Goal: Check status: Check status

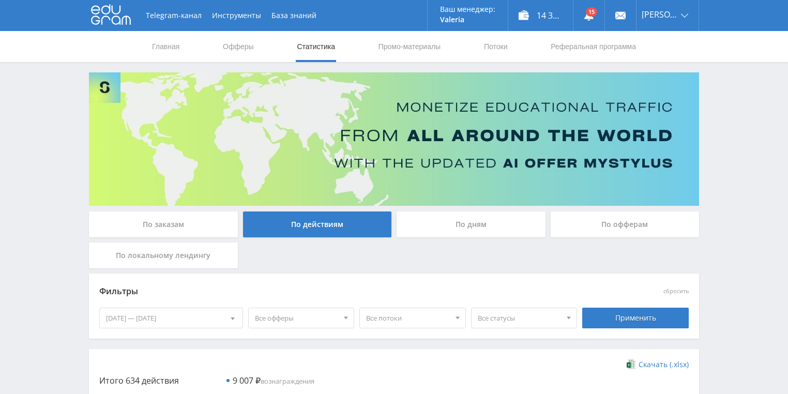
scroll to position [83, 0]
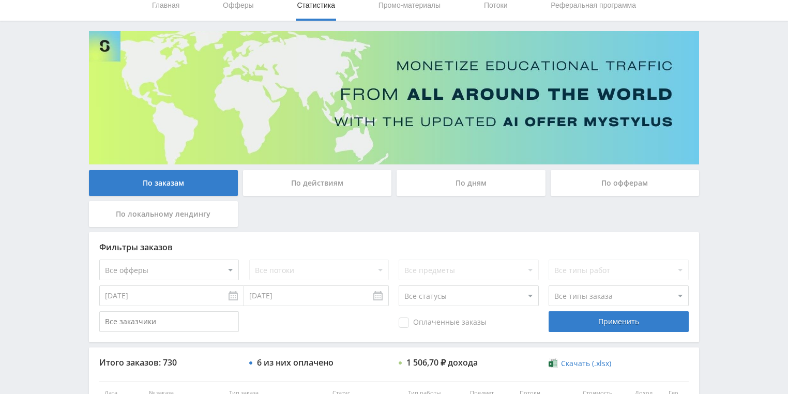
click at [316, 185] on div "По действиям" at bounding box center [317, 183] width 149 height 26
click at [0, 0] on input "По действиям" at bounding box center [0, 0] width 0 height 0
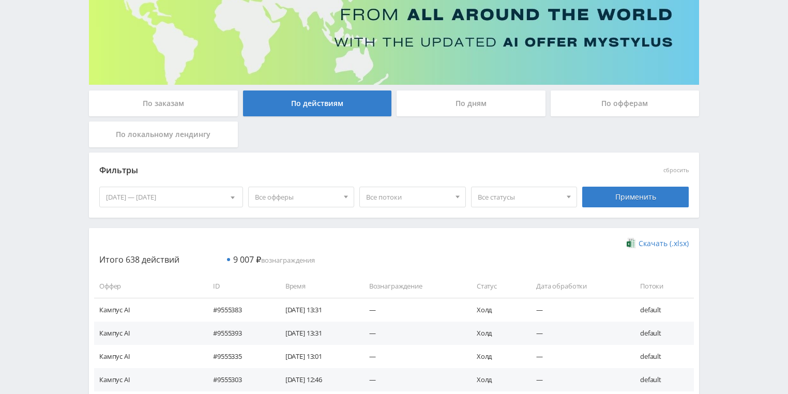
scroll to position [124, 0]
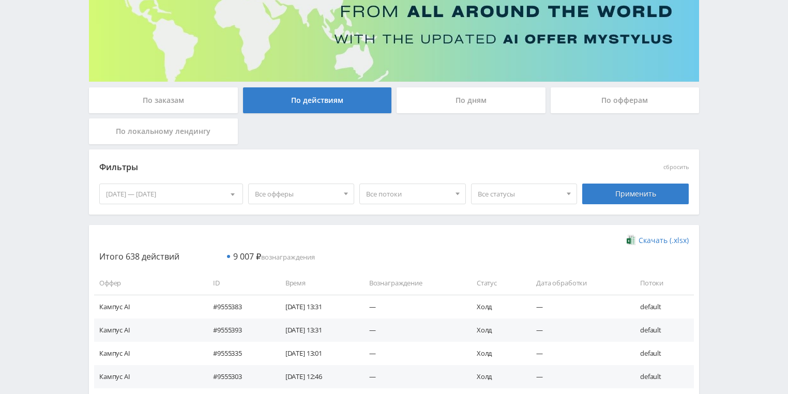
click at [466, 103] on div "По дням" at bounding box center [471, 100] width 149 height 26
click at [0, 0] on input "По дням" at bounding box center [0, 0] width 0 height 0
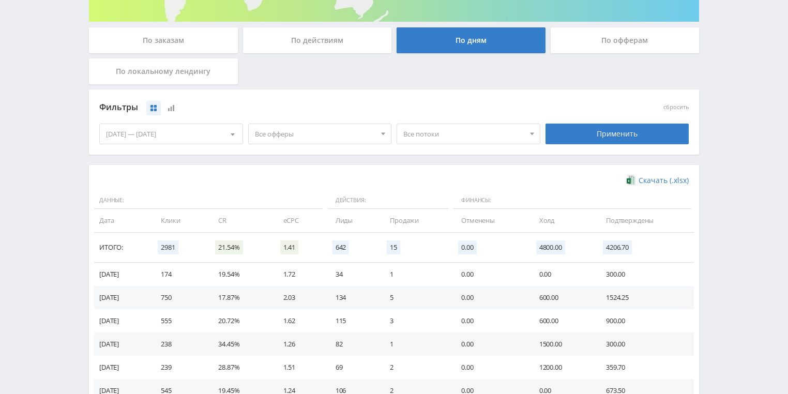
scroll to position [282, 0]
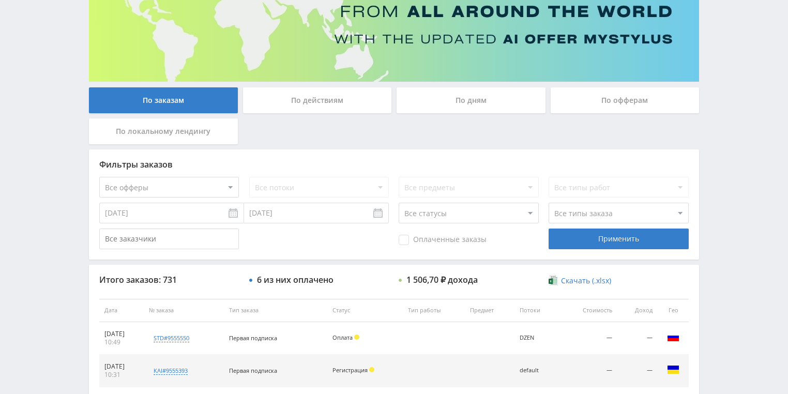
click at [307, 106] on div "По действиям" at bounding box center [317, 100] width 149 height 26
click at [0, 0] on input "По действиям" at bounding box center [0, 0] width 0 height 0
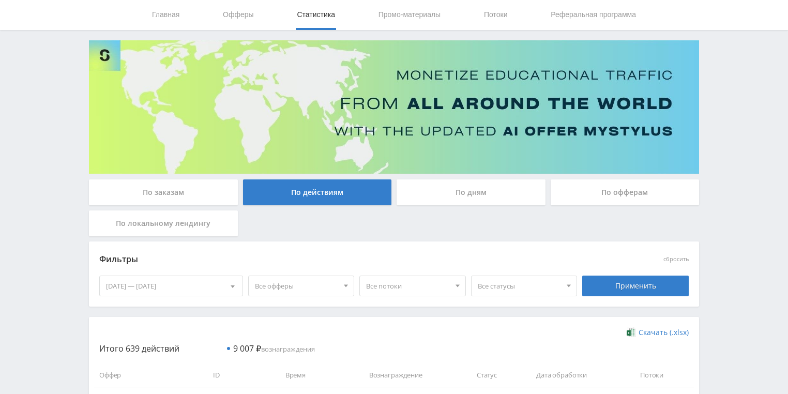
scroll to position [124, 0]
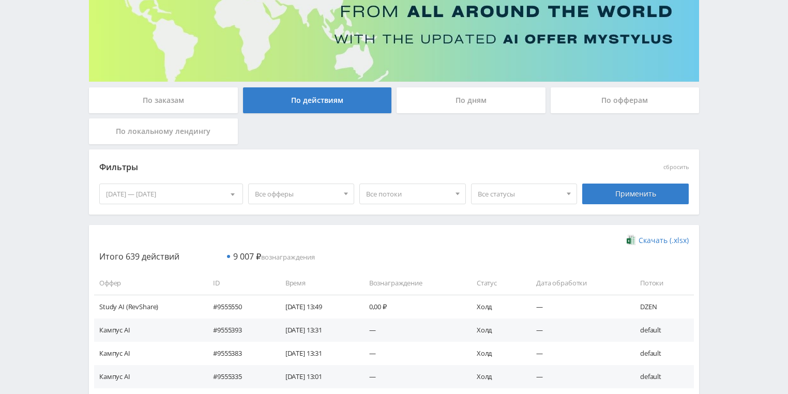
click at [464, 98] on div "По дням" at bounding box center [471, 100] width 149 height 26
click at [0, 0] on input "По дням" at bounding box center [0, 0] width 0 height 0
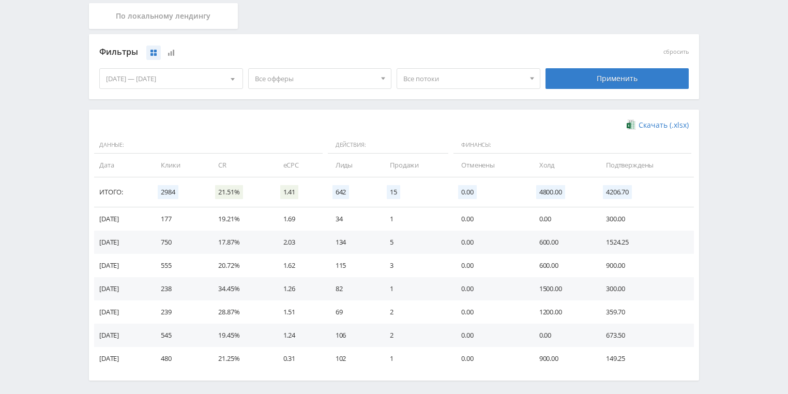
scroll to position [199, 0]
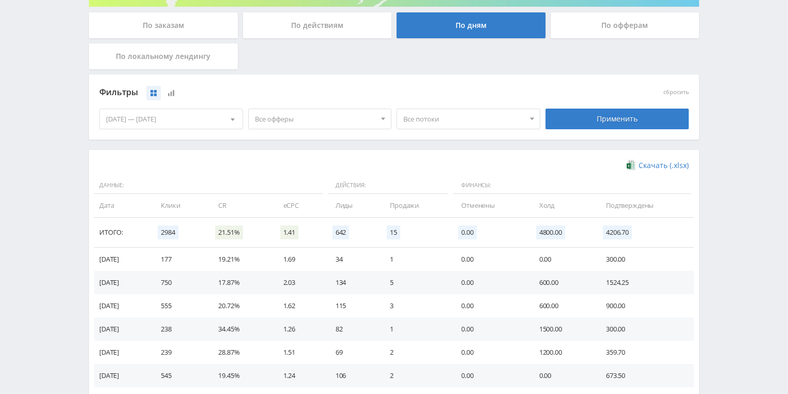
click at [428, 115] on span "Все потоки" at bounding box center [464, 119] width 121 height 20
click at [395, 83] on div "Фильтры" at bounding box center [320, 93] width 446 height 24
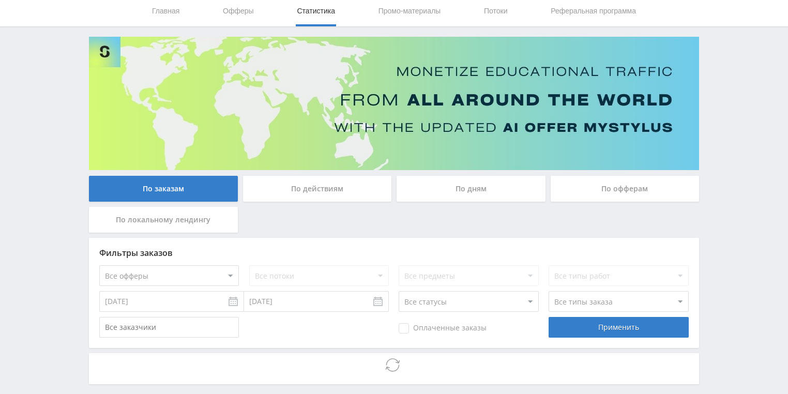
scroll to position [83, 0]
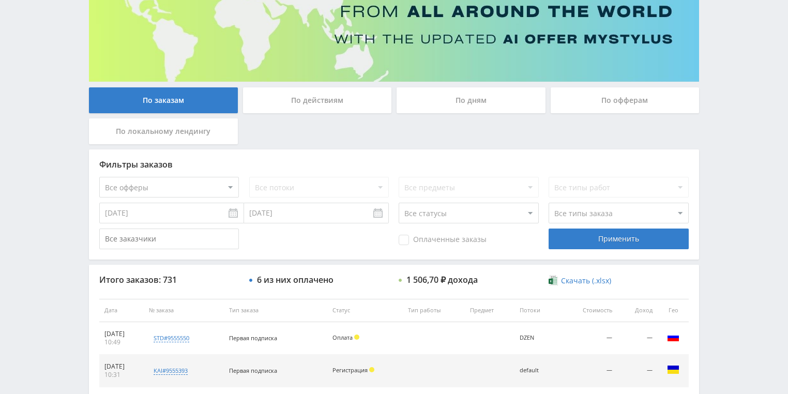
click at [301, 108] on div "По действиям" at bounding box center [317, 100] width 149 height 26
click at [0, 0] on input "По действиям" at bounding box center [0, 0] width 0 height 0
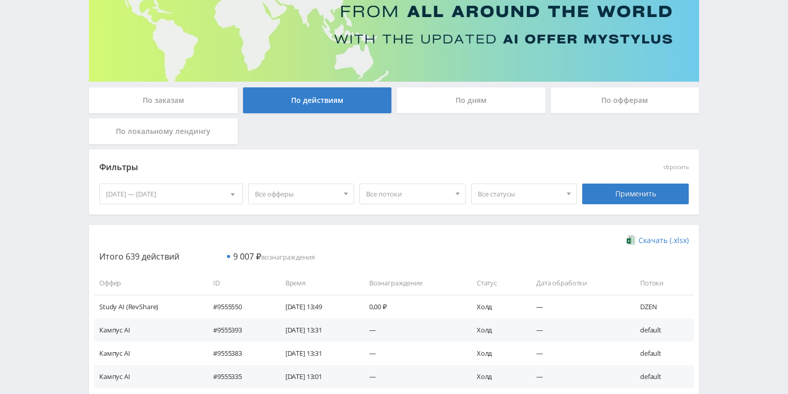
click at [442, 102] on div "По дням" at bounding box center [471, 100] width 149 height 26
click at [0, 0] on input "По дням" at bounding box center [0, 0] width 0 height 0
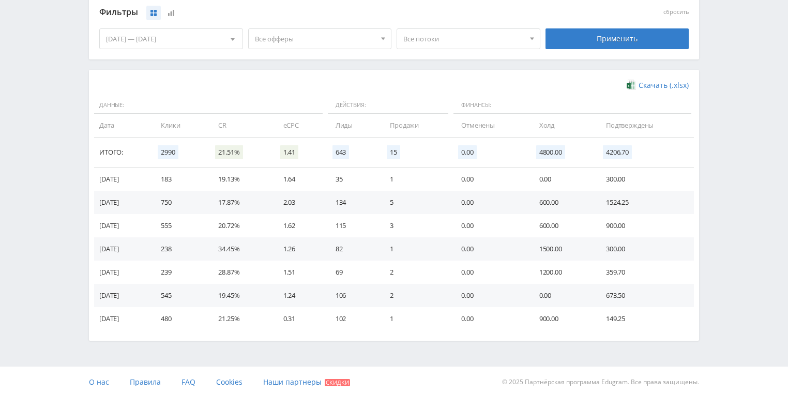
scroll to position [282, 0]
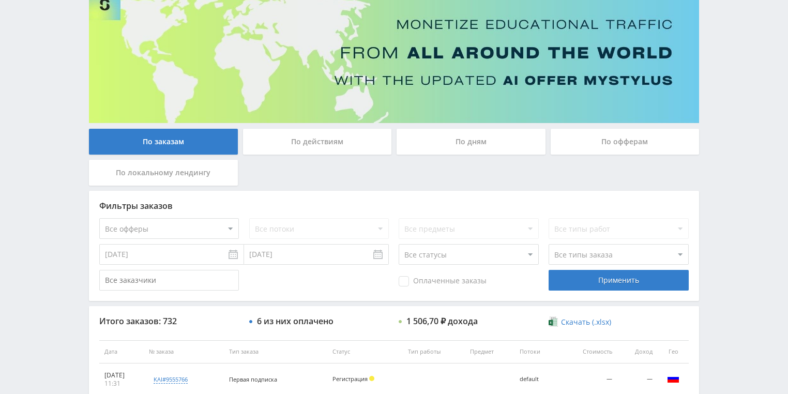
click at [290, 145] on div "По действиям" at bounding box center [317, 142] width 149 height 26
click at [0, 0] on input "По действиям" at bounding box center [0, 0] width 0 height 0
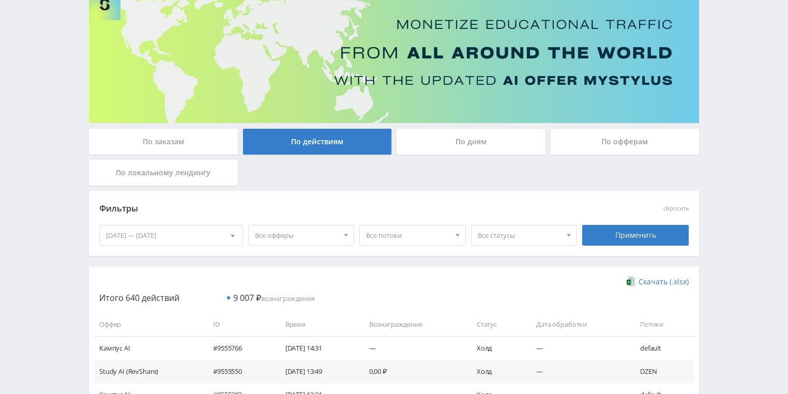
click at [449, 145] on div "По дням" at bounding box center [471, 142] width 149 height 26
click at [0, 0] on input "По дням" at bounding box center [0, 0] width 0 height 0
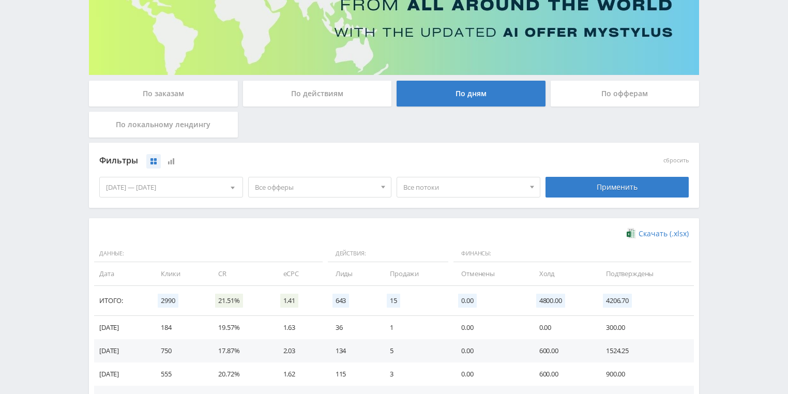
scroll to position [207, 0]
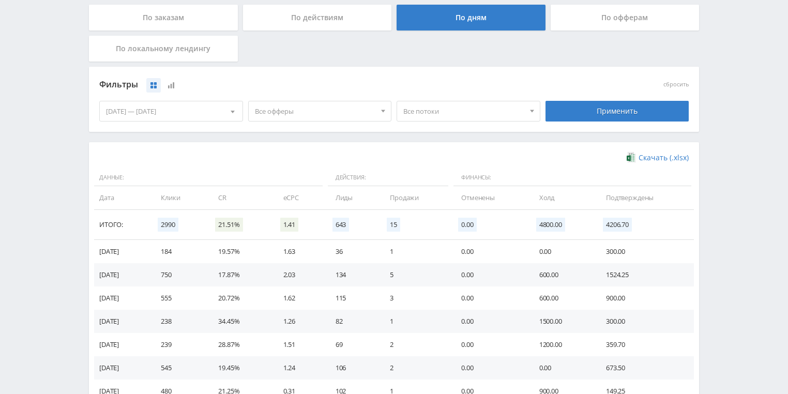
click at [377, 116] on div at bounding box center [384, 111] width 16 height 20
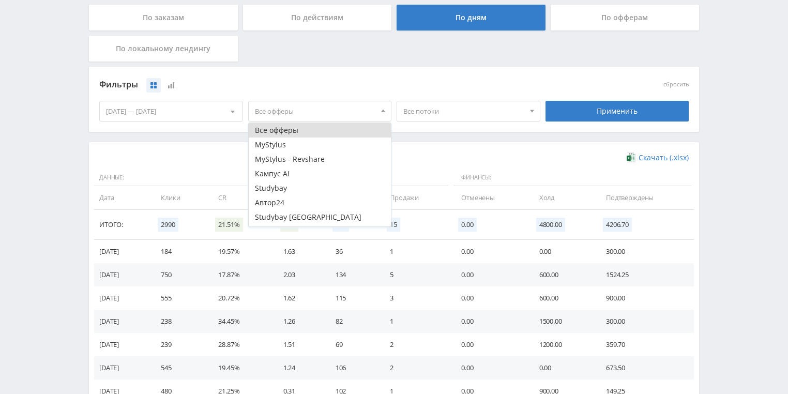
click at [451, 117] on span "Все потоки" at bounding box center [464, 111] width 121 height 20
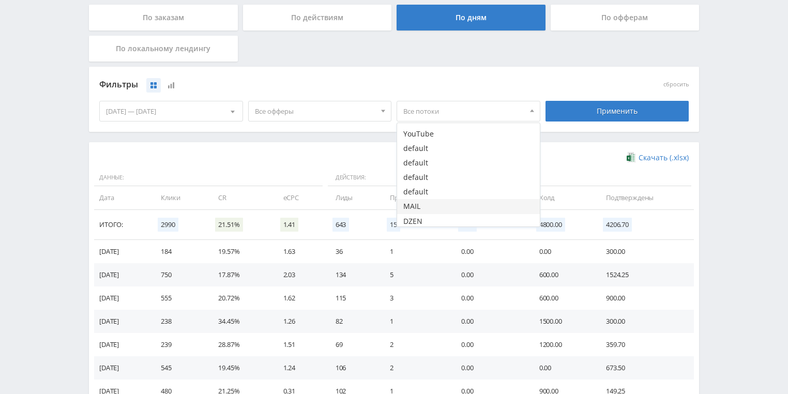
scroll to position [56, 0]
click at [428, 217] on button "DZEN" at bounding box center [468, 220] width 143 height 14
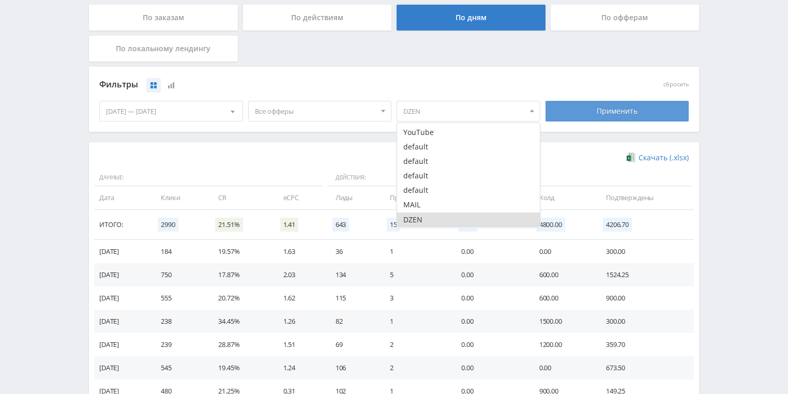
click at [603, 105] on div "Применить" at bounding box center [618, 111] width 144 height 21
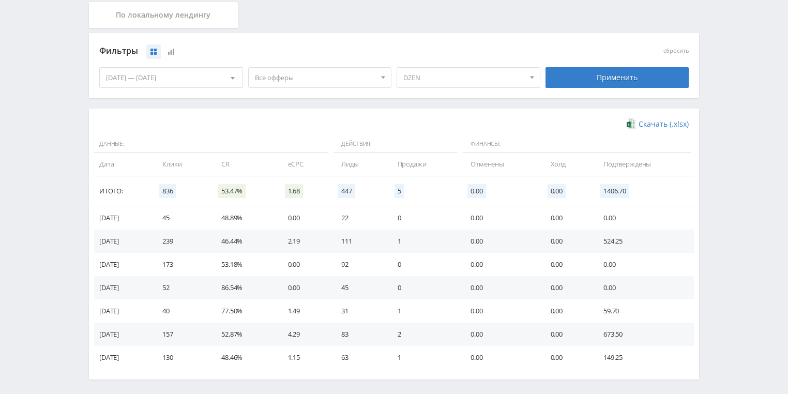
scroll to position [282, 0]
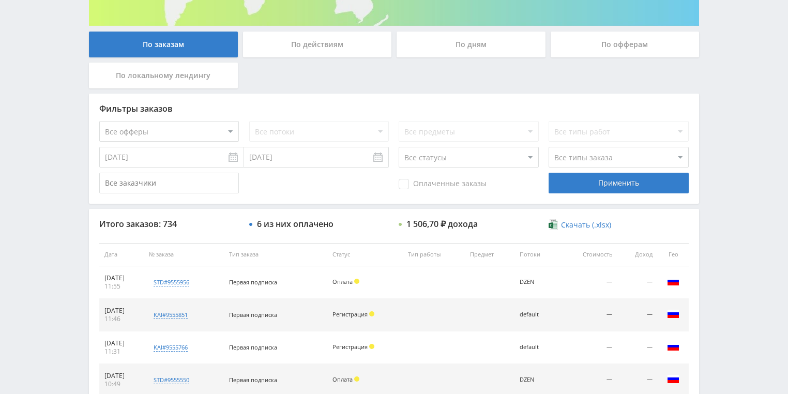
scroll to position [248, 0]
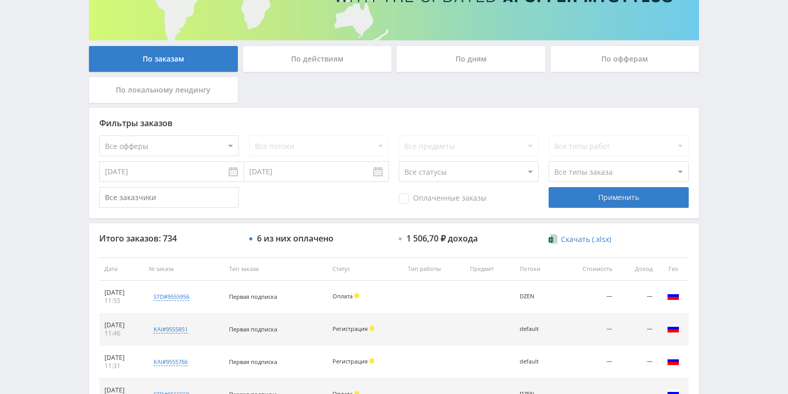
click at [340, 50] on div "По действиям" at bounding box center [317, 59] width 149 height 26
click at [0, 0] on input "По действиям" at bounding box center [0, 0] width 0 height 0
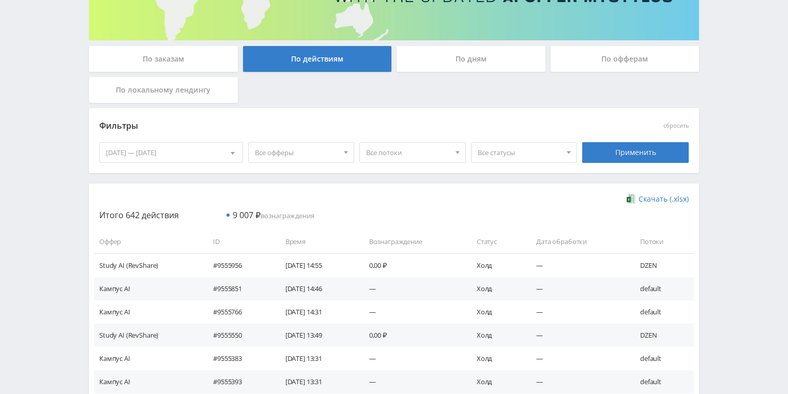
click at [483, 52] on div "По дням" at bounding box center [471, 59] width 149 height 26
click at [0, 0] on input "По дням" at bounding box center [0, 0] width 0 height 0
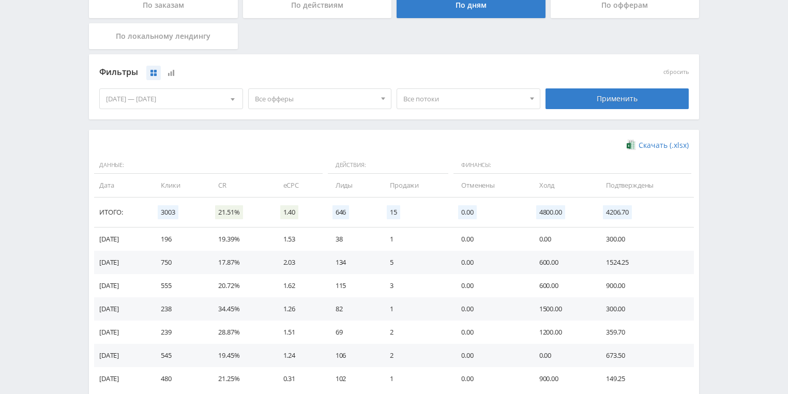
scroll to position [199, 0]
